Goal: Navigation & Orientation: Find specific page/section

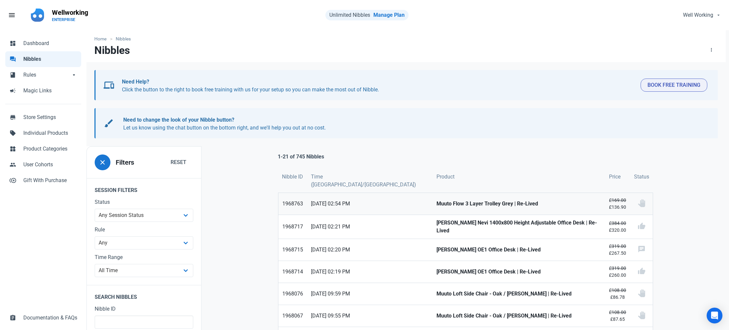
click at [436, 200] on strong "Muuto Flow 3 Layer Trolley Grey | Re-Lived" at bounding box center [518, 204] width 165 height 8
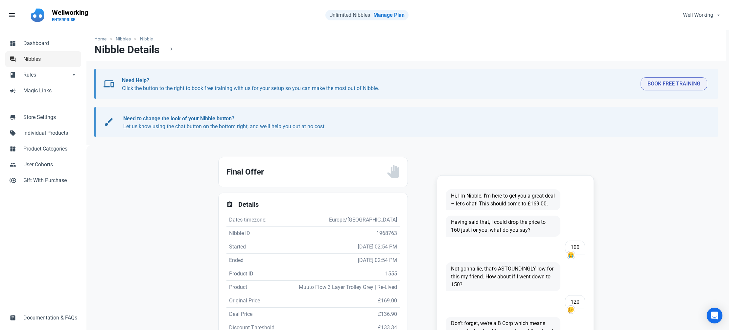
click at [28, 58] on span "Nibbles" at bounding box center [50, 59] width 54 height 8
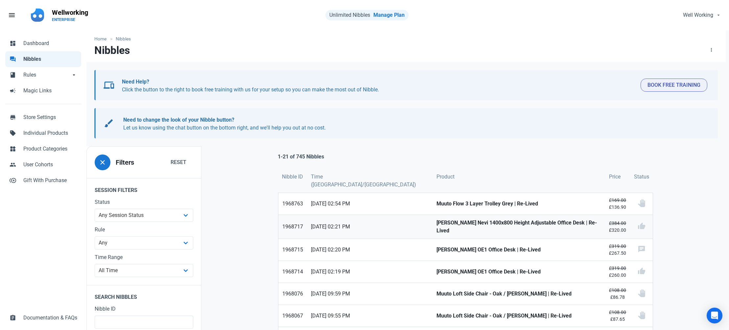
click at [436, 220] on strong "Herman Miller Nevi 1400x800 Height Adjustable Office Desk | Re-Lived" at bounding box center [518, 227] width 165 height 16
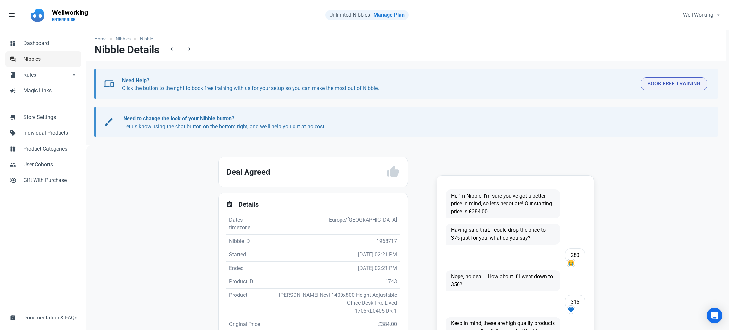
click at [35, 60] on span "Nibbles" at bounding box center [50, 59] width 54 height 8
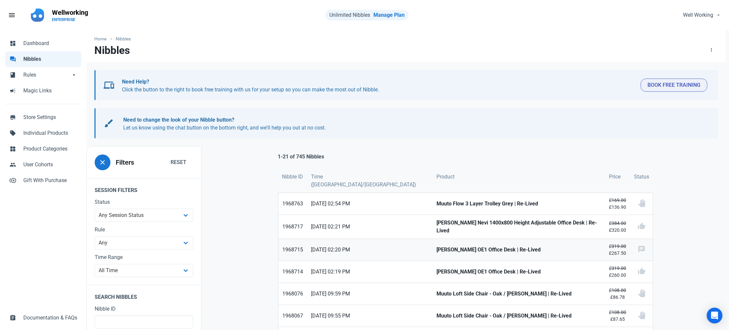
click at [436, 246] on strong "Herman Miller OE1 Office Desk | Re-Lived" at bounding box center [518, 250] width 165 height 8
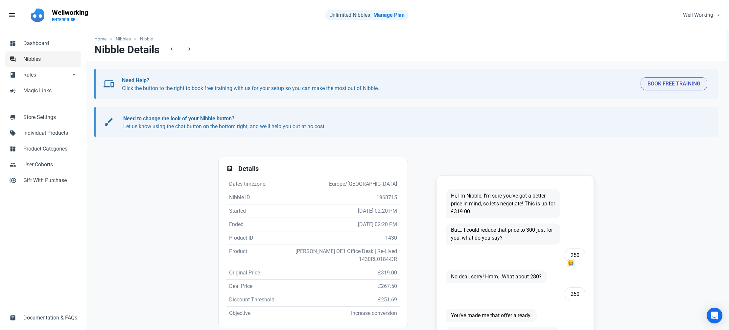
click at [43, 60] on span "Nibbles" at bounding box center [50, 59] width 54 height 8
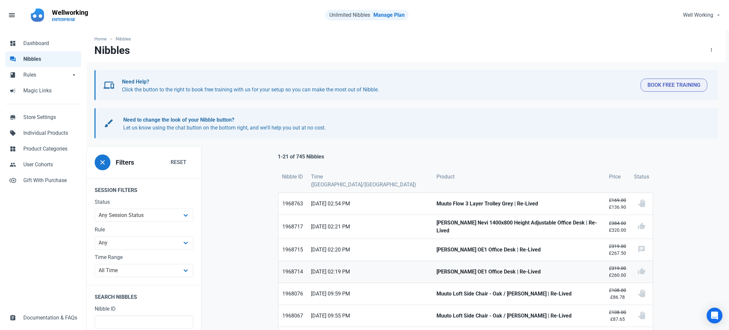
click at [438, 268] on strong "Herman Miller OE1 Office Desk | Re-Lived" at bounding box center [518, 272] width 165 height 8
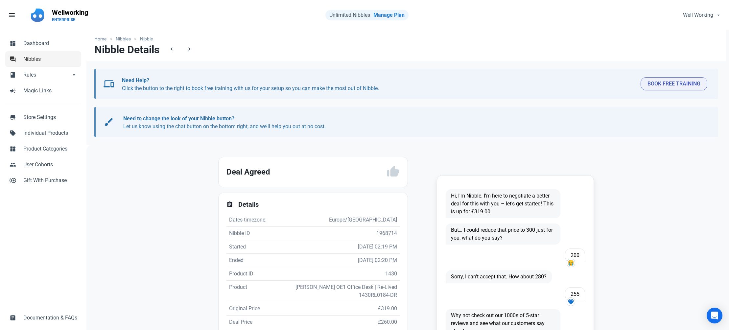
click at [28, 57] on span "Nibbles" at bounding box center [50, 59] width 54 height 8
